Goal: Book appointment/travel/reservation

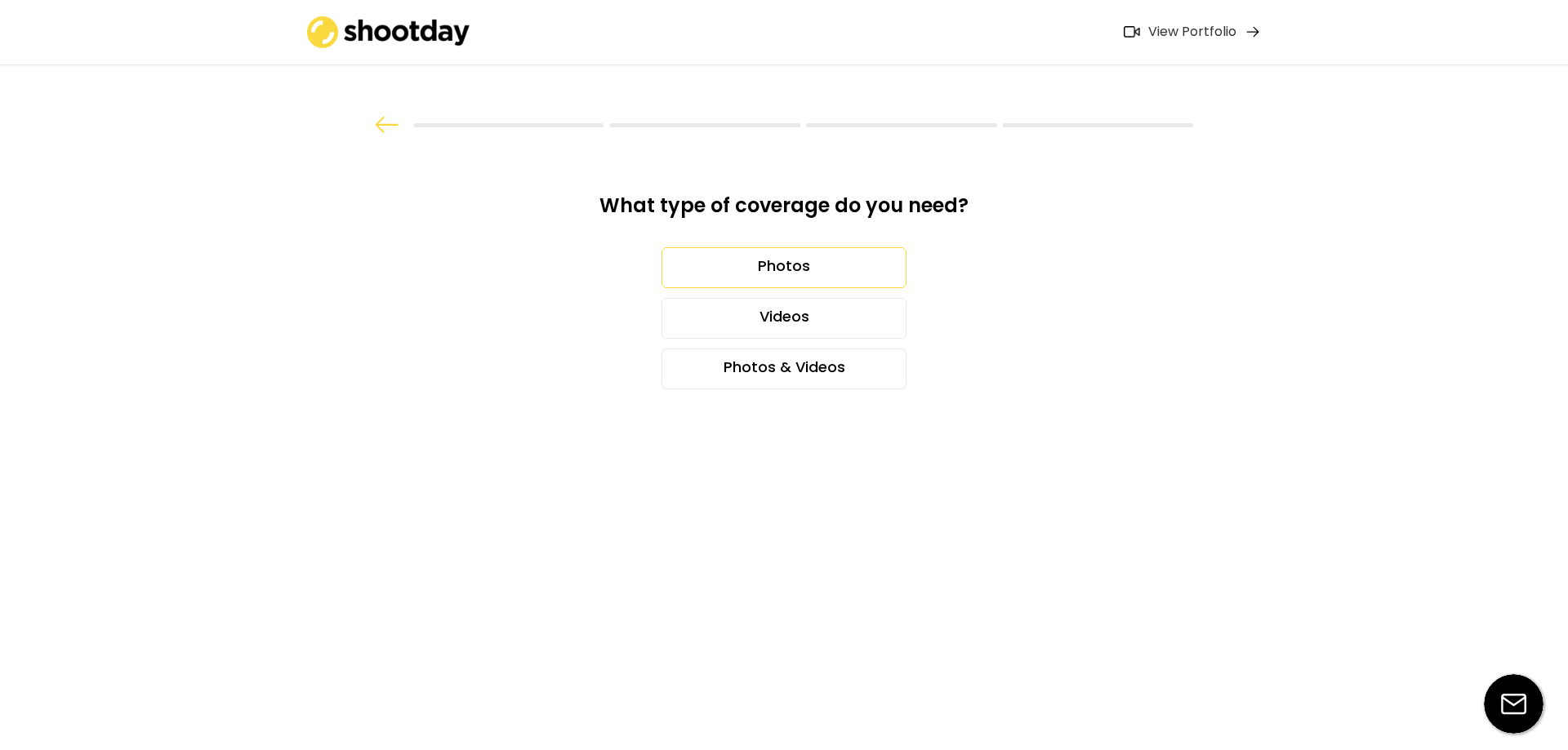
click at [781, 262] on div "Photos" at bounding box center [784, 267] width 245 height 40
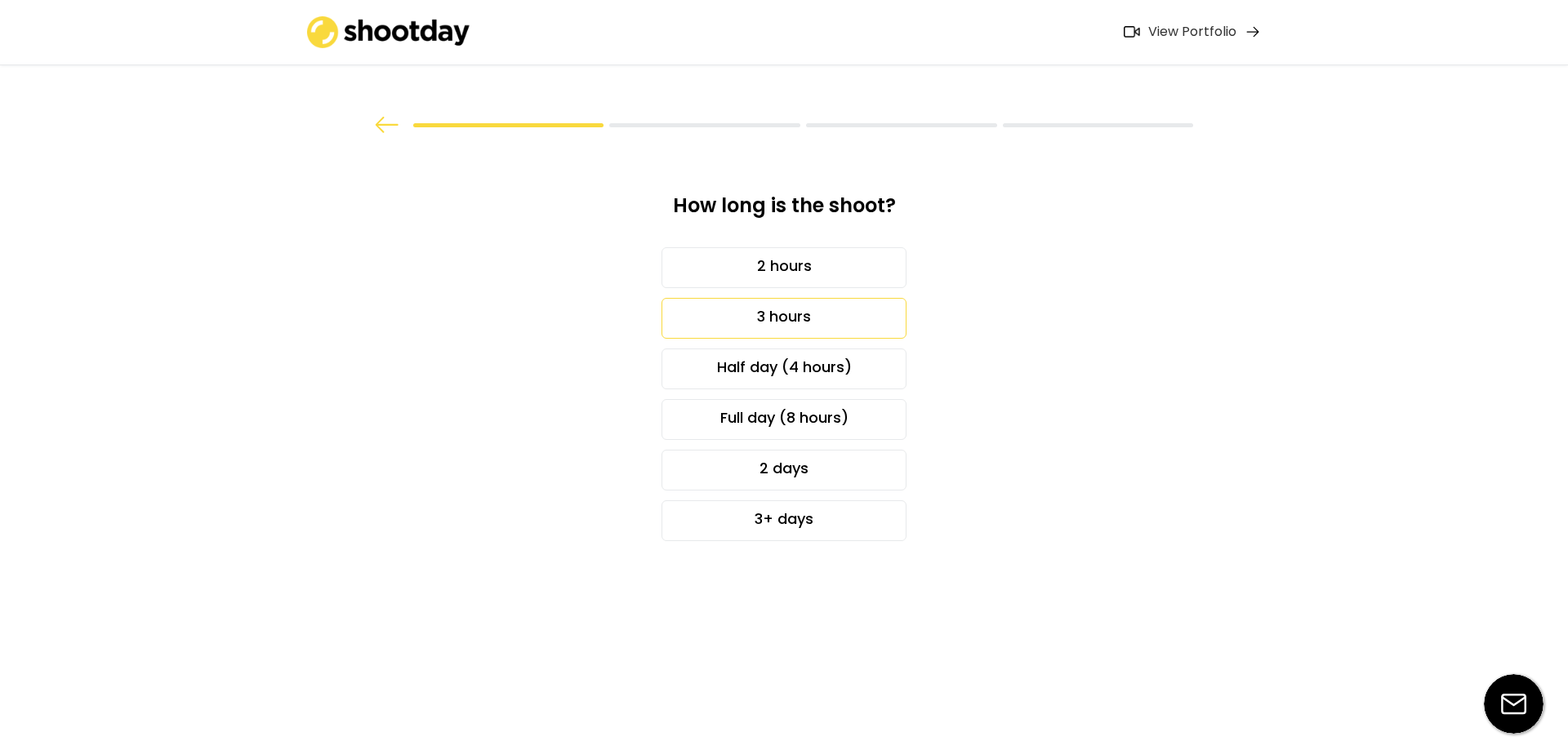
click at [769, 324] on div "3 hours" at bounding box center [784, 318] width 245 height 40
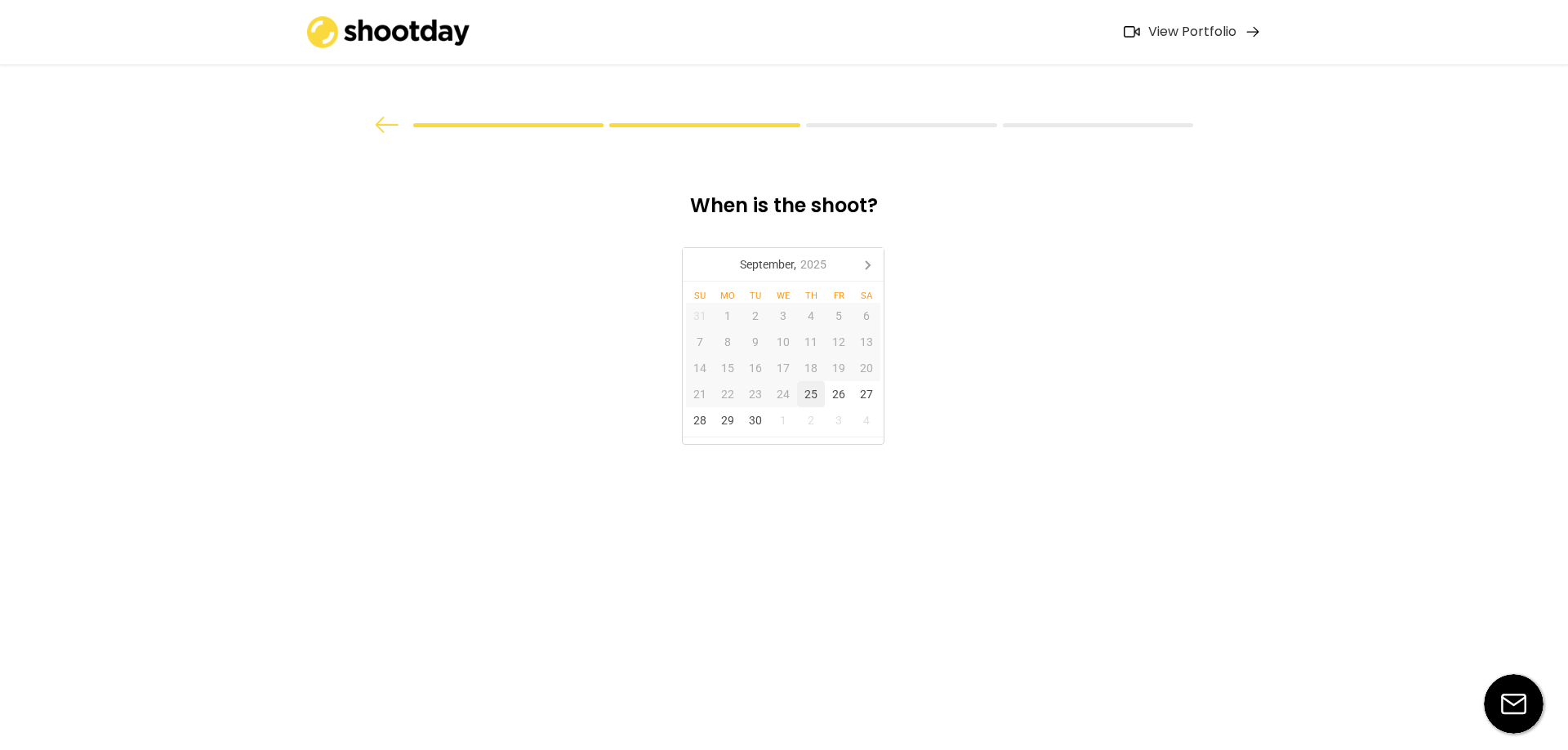
click at [822, 391] on div "25" at bounding box center [811, 394] width 28 height 26
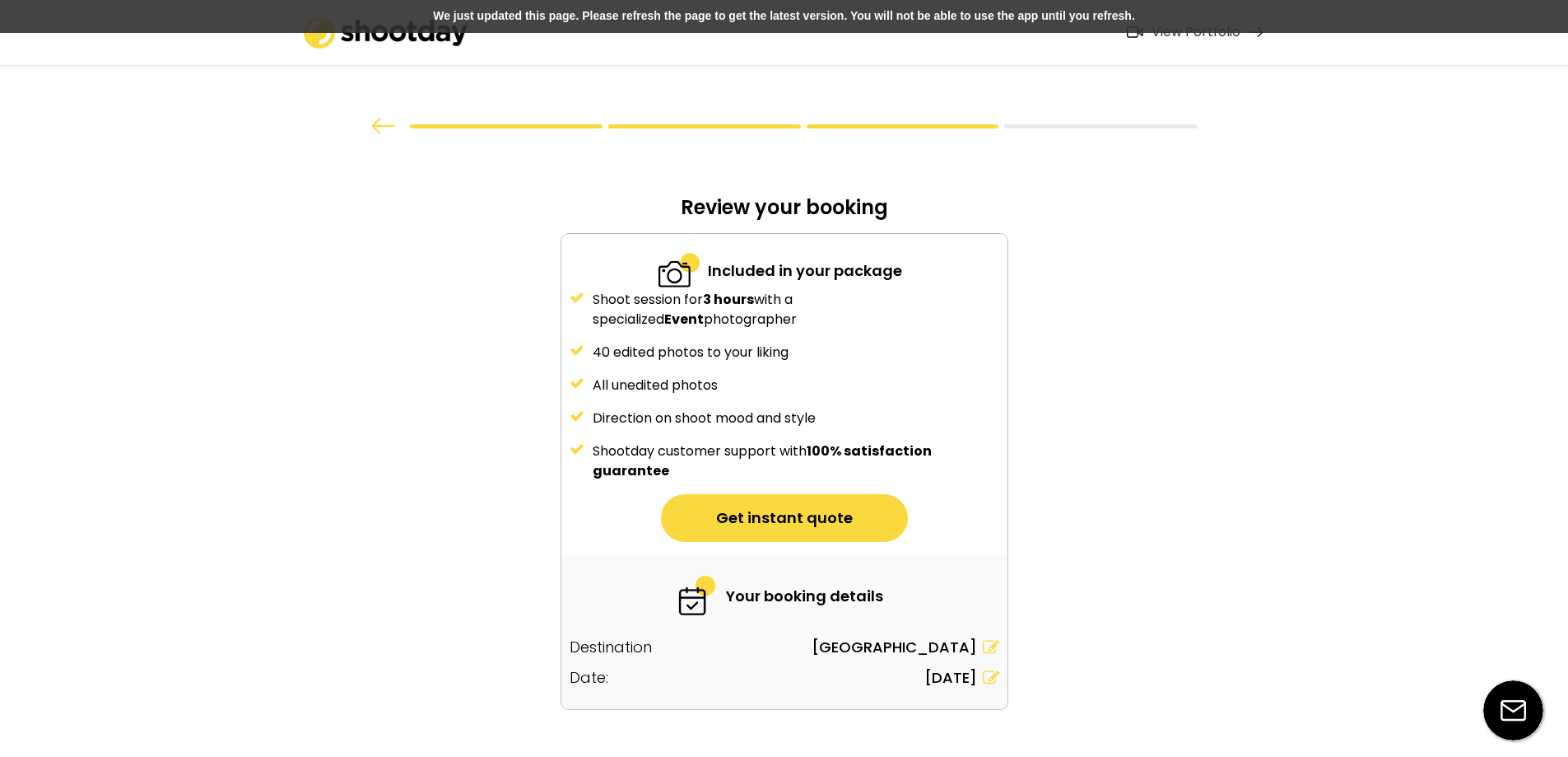
click at [1151, 454] on div "What type of coverage do you need? Photos Videos Photos & Videos How long is th…" at bounding box center [784, 404] width 1568 height 809
click at [664, 12] on div "We just updated this page. Please refresh the page to get the latest version. Y…" at bounding box center [784, 16] width 1568 height 33
click at [715, 102] on div at bounding box center [784, 68] width 988 height 136
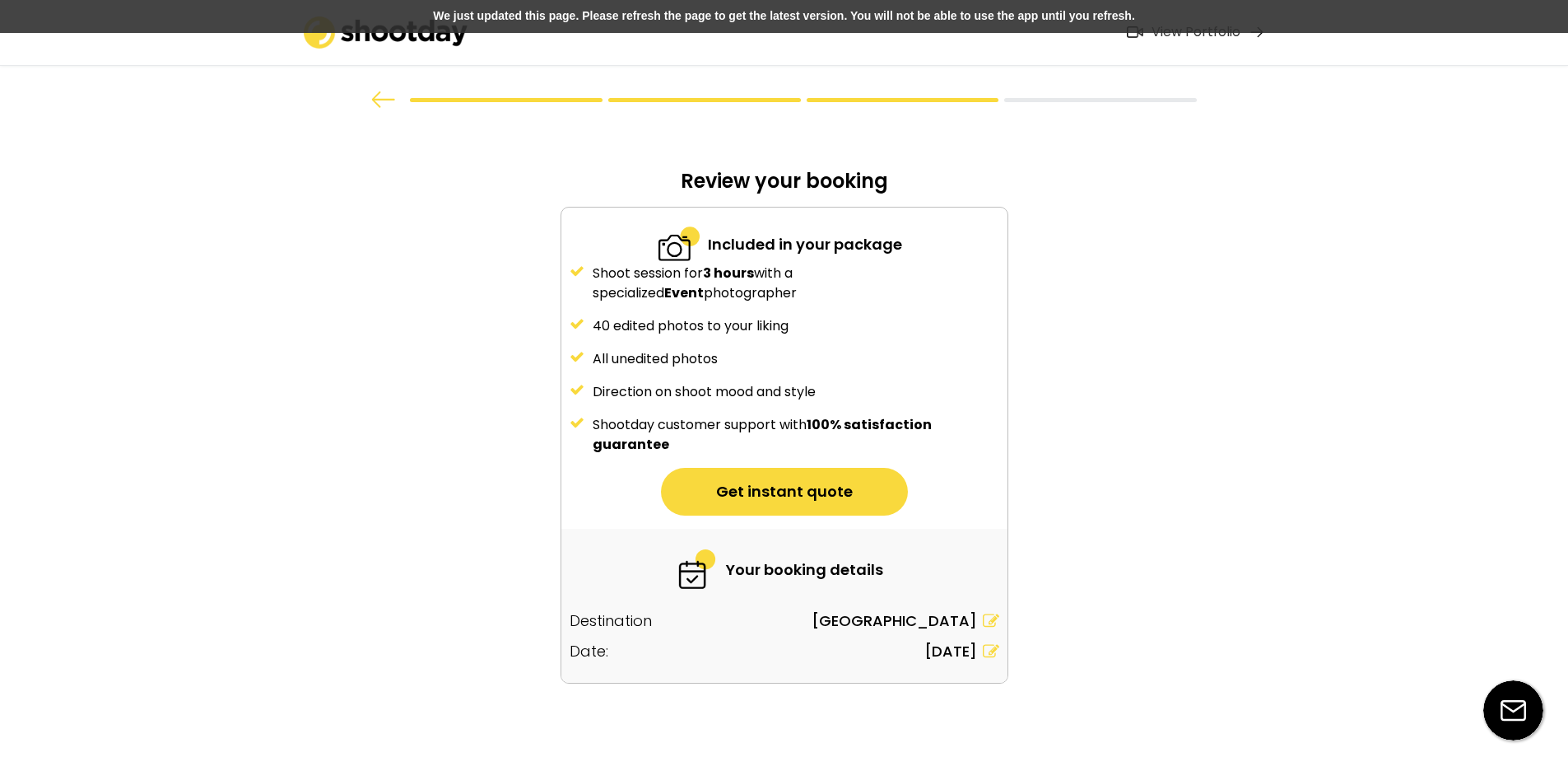
scroll to position [52, 0]
